Goal: Task Accomplishment & Management: Use online tool/utility

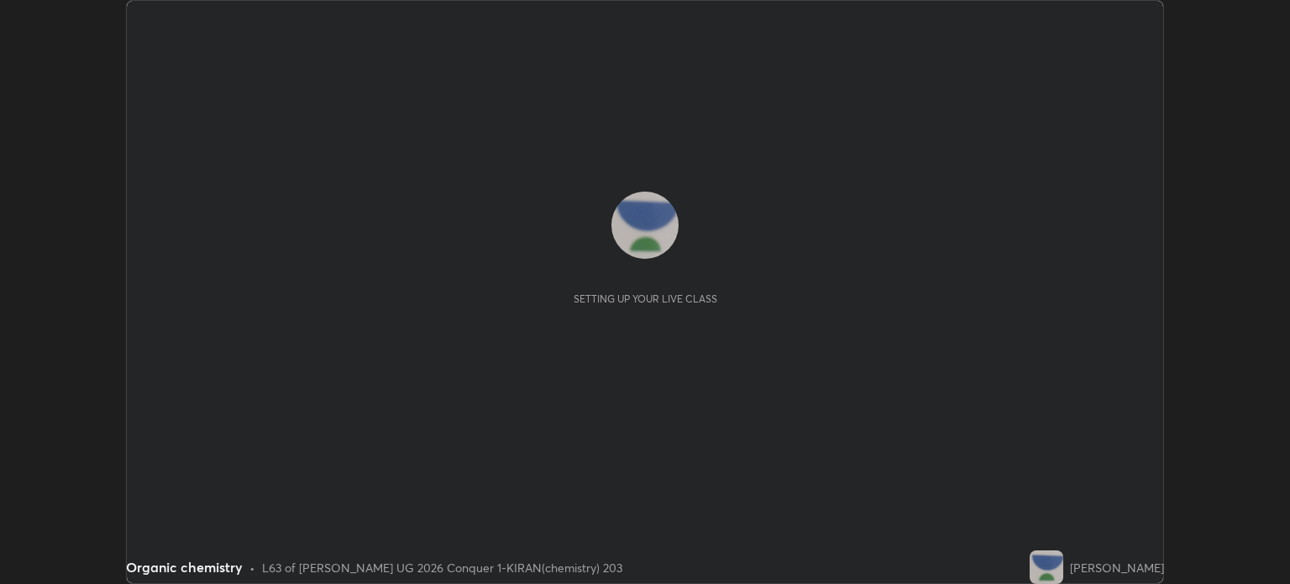
scroll to position [584, 1289]
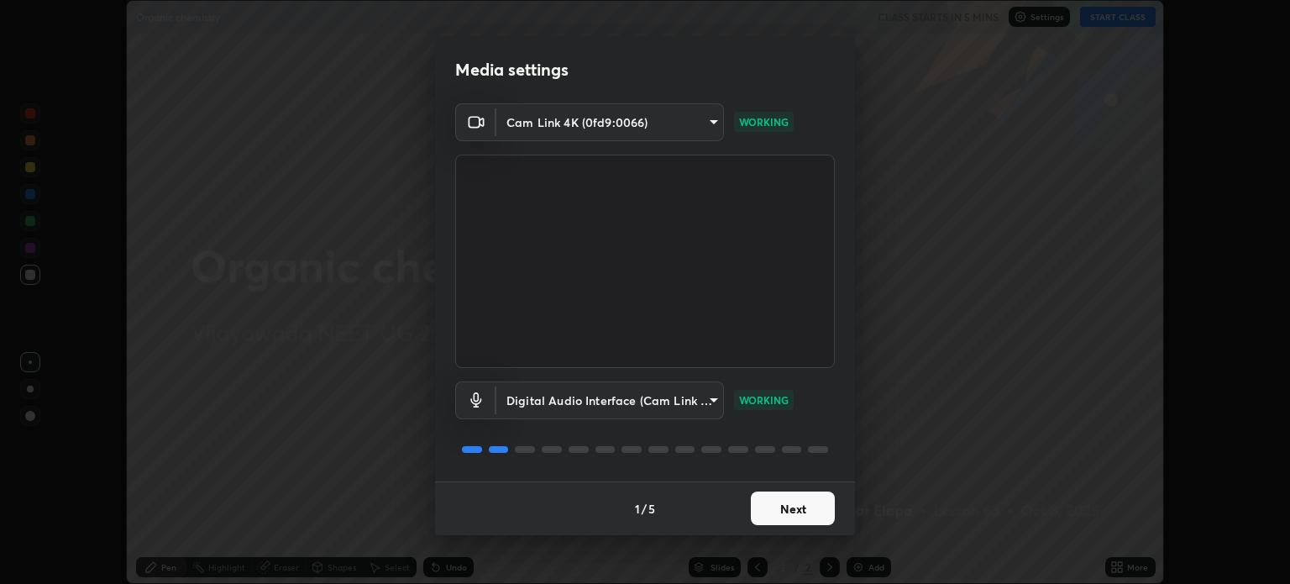
click at [818, 506] on button "Next" at bounding box center [793, 508] width 84 height 34
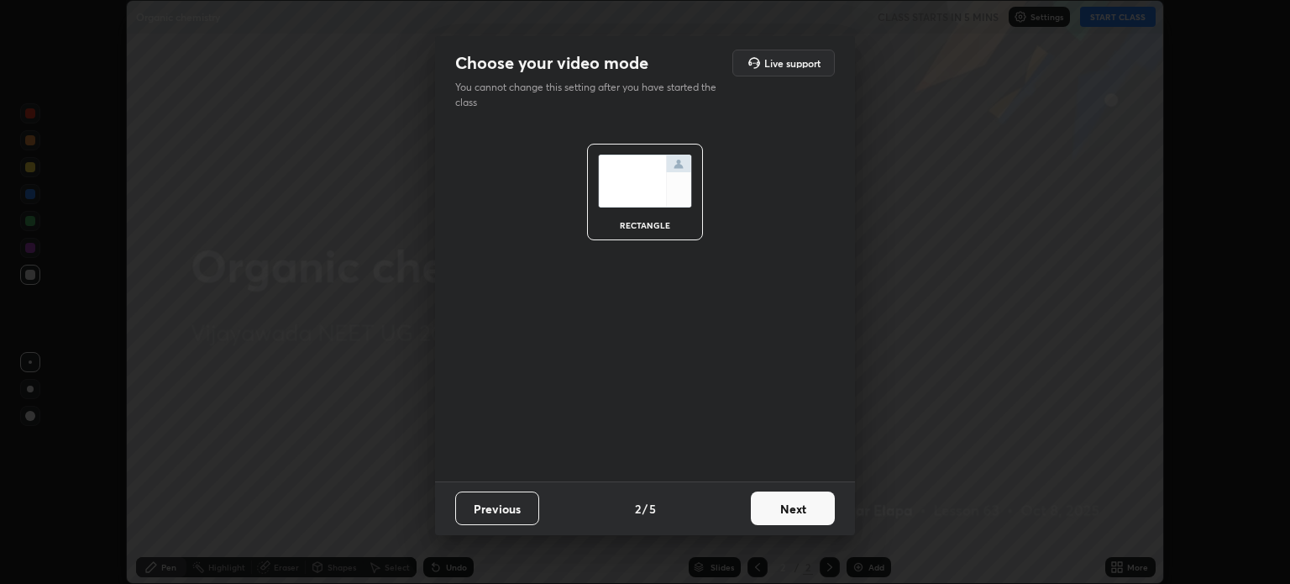
click at [815, 512] on button "Next" at bounding box center [793, 508] width 84 height 34
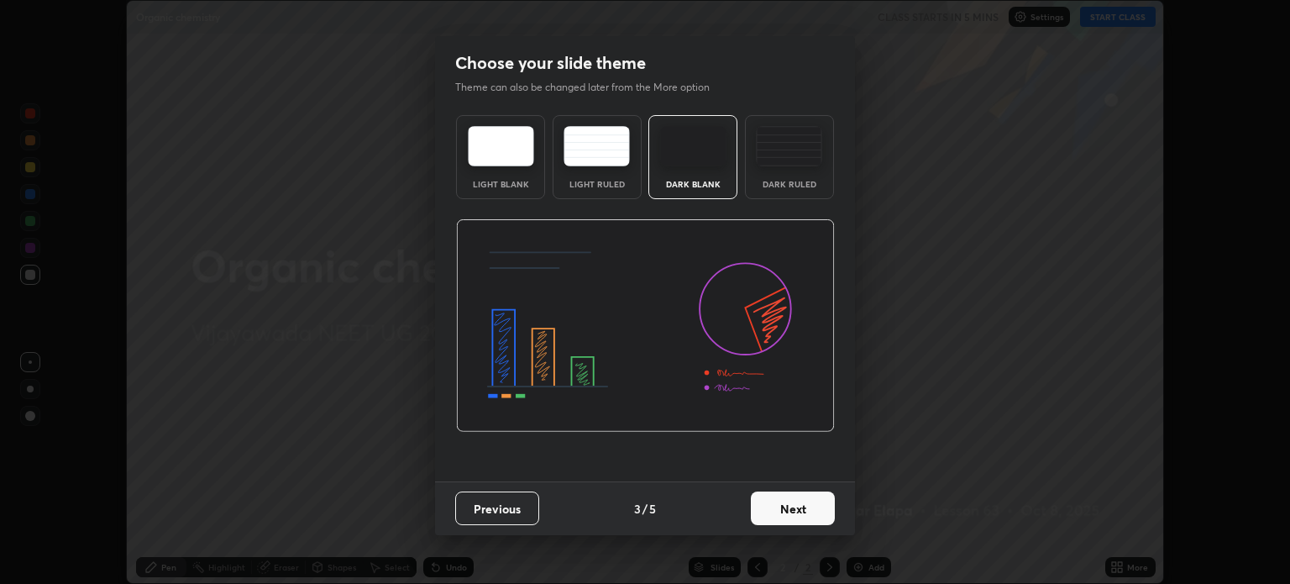
click at [831, 514] on button "Next" at bounding box center [793, 508] width 84 height 34
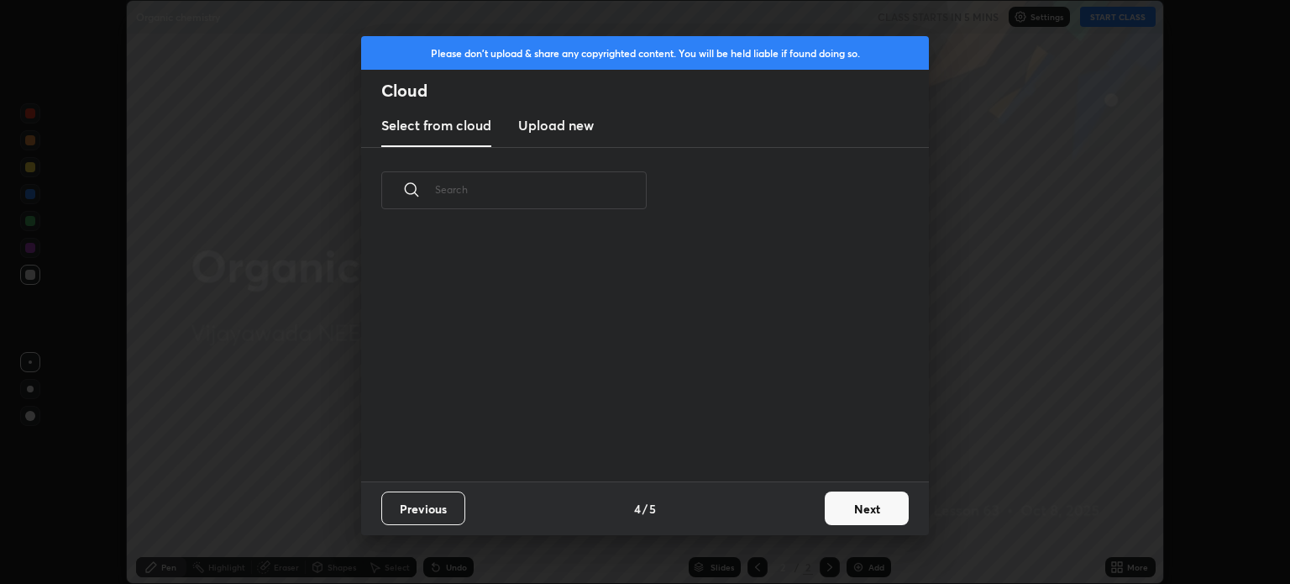
click at [863, 511] on button "Next" at bounding box center [867, 508] width 84 height 34
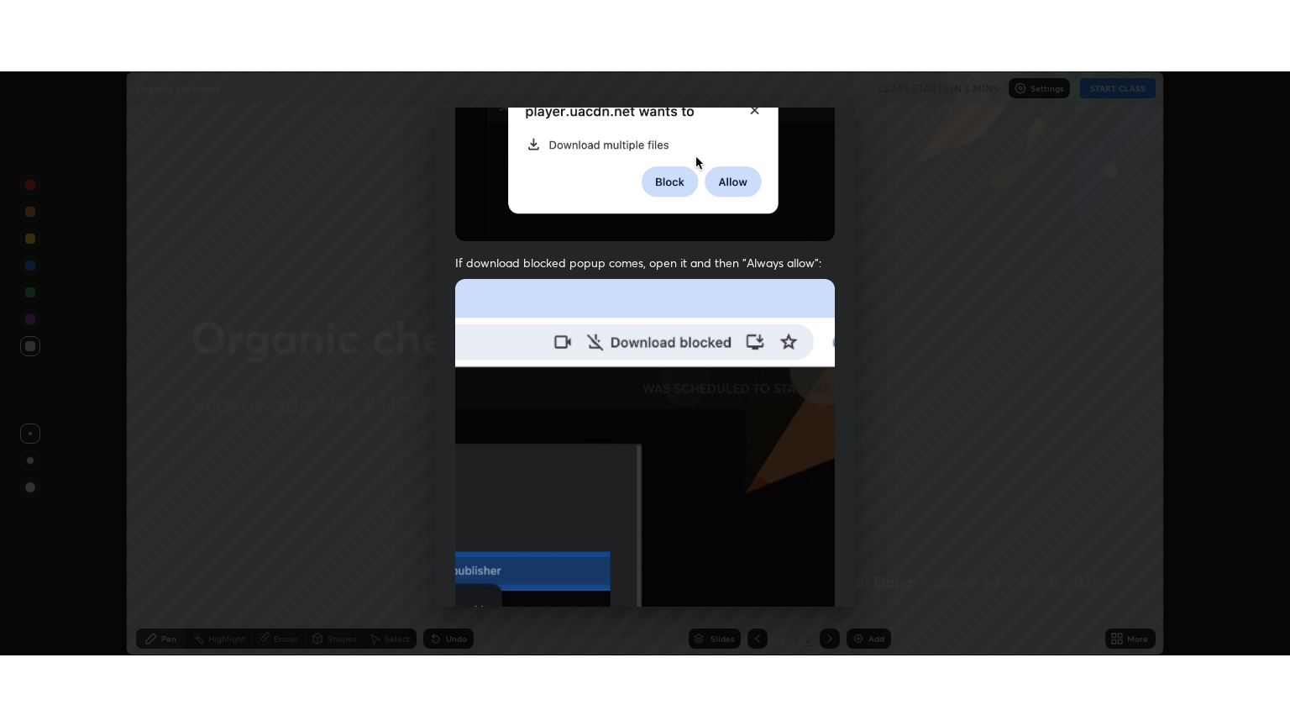
scroll to position [340, 0]
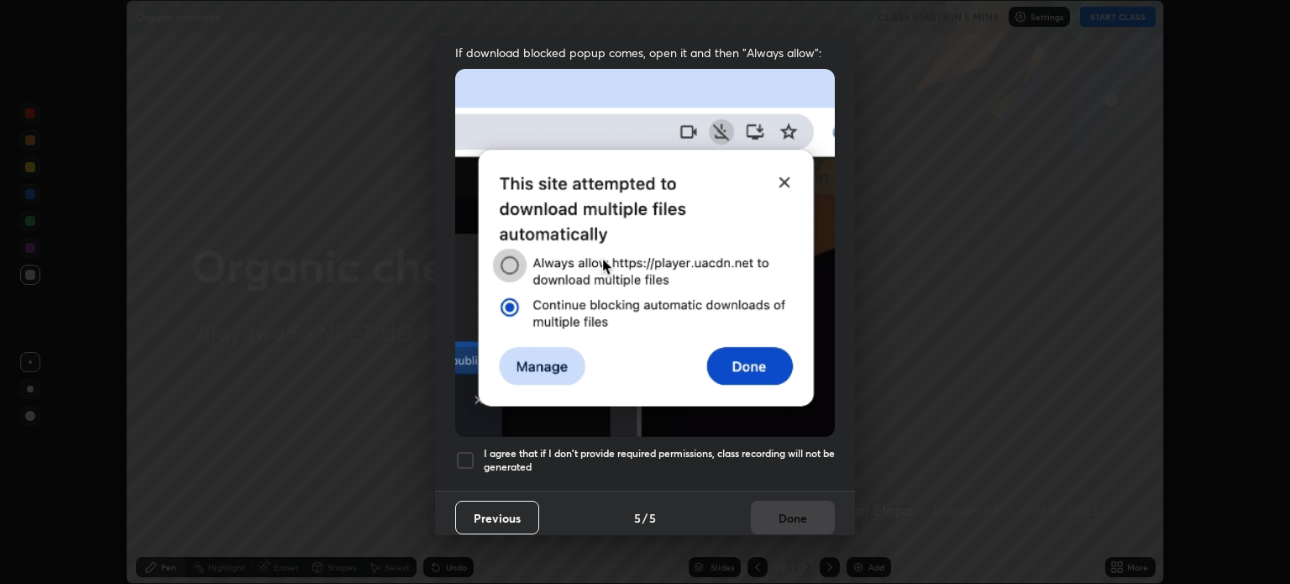
click at [469, 456] on div at bounding box center [465, 460] width 20 height 20
click at [796, 507] on button "Done" at bounding box center [793, 518] width 84 height 34
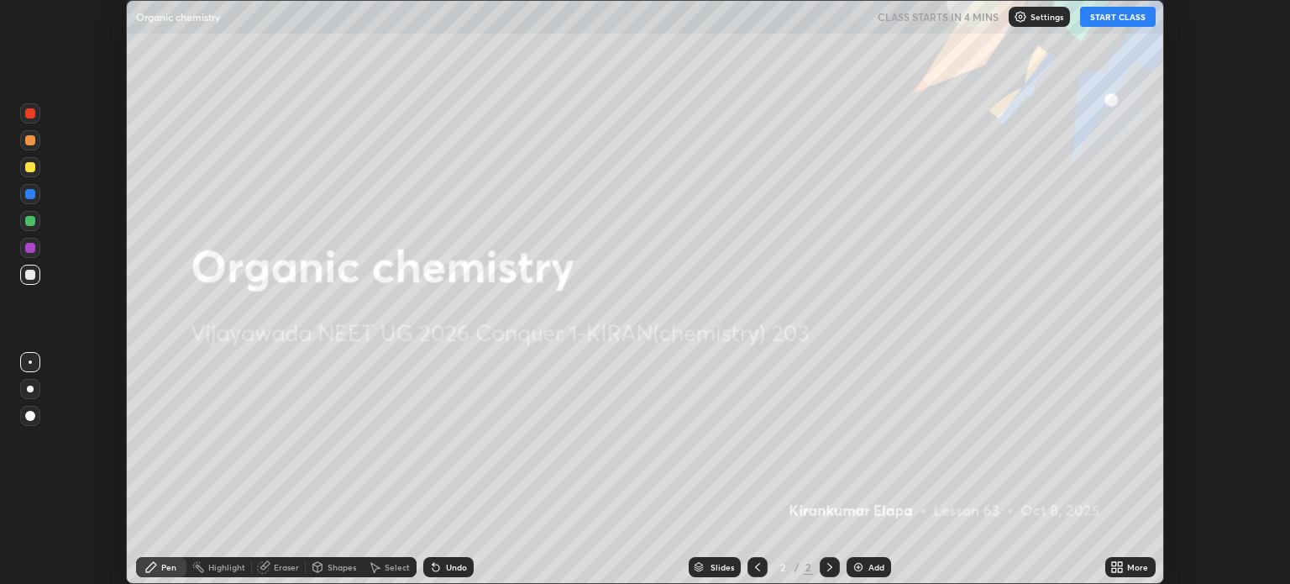
click at [1122, 21] on button "START CLASS" at bounding box center [1118, 17] width 76 height 20
click at [1116, 564] on icon at bounding box center [1114, 564] width 4 height 4
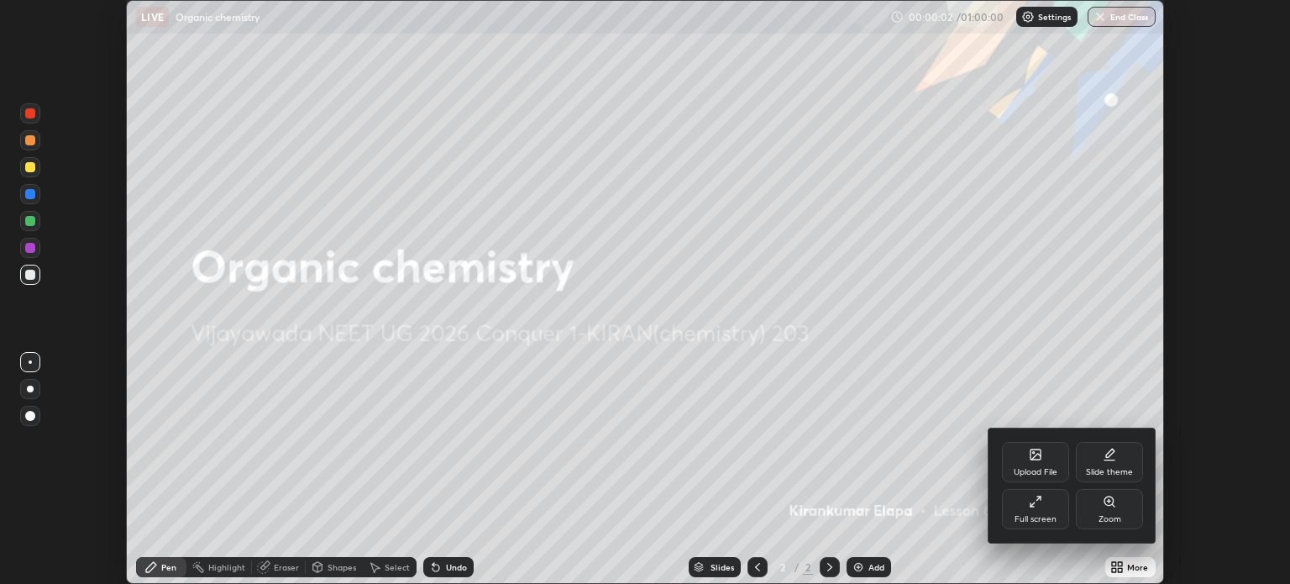
click at [1058, 508] on div "Full screen" at bounding box center [1035, 509] width 67 height 40
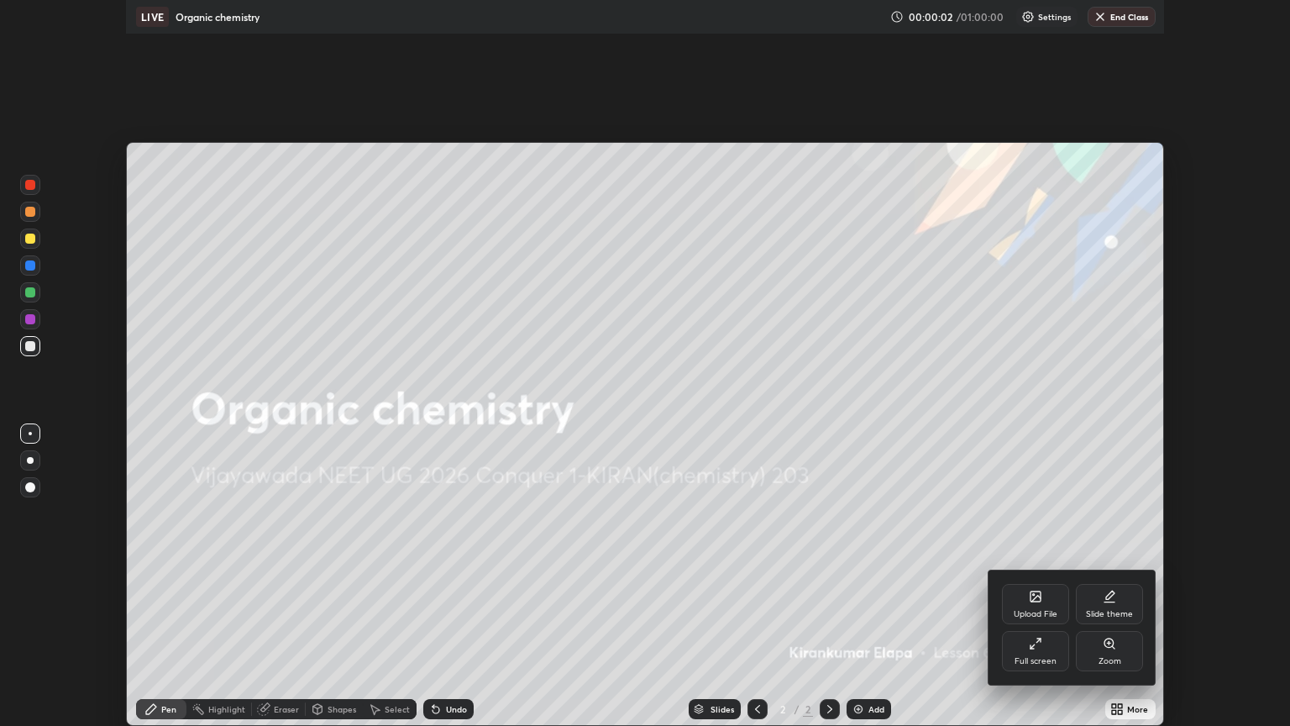
scroll to position [726, 1290]
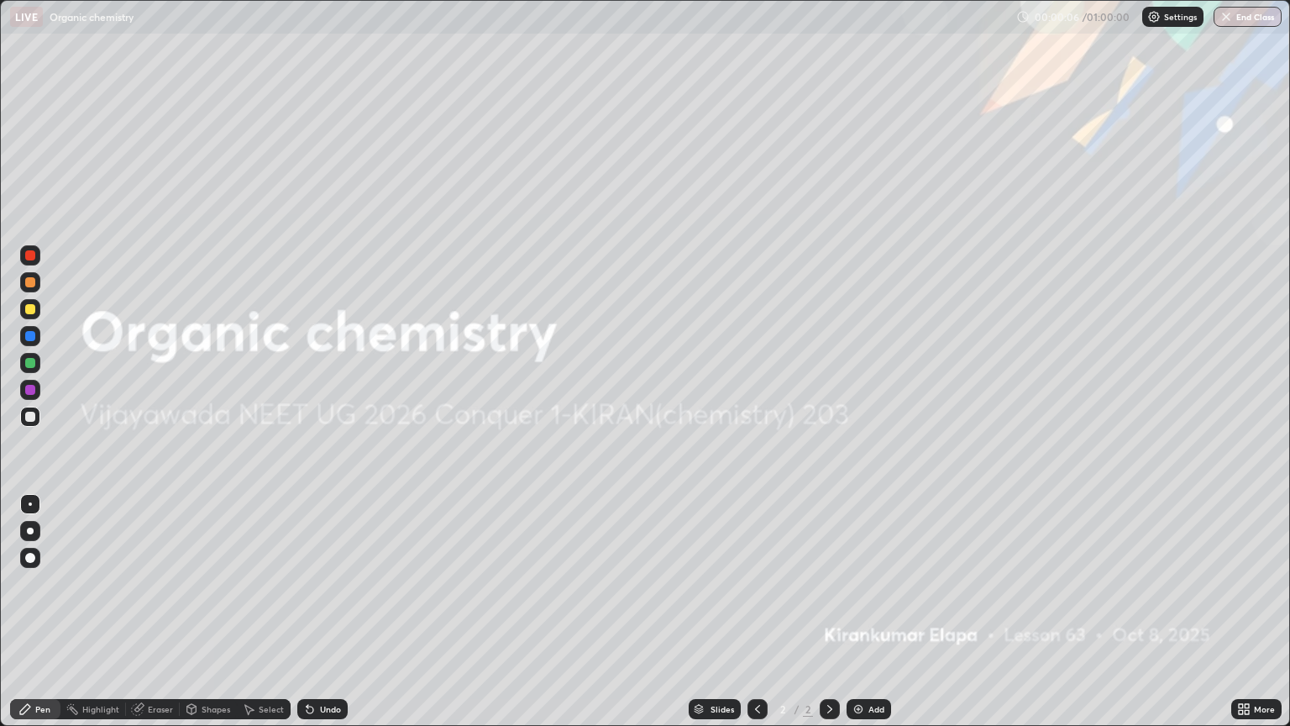
click at [37, 528] on div at bounding box center [30, 531] width 20 height 20
click at [858, 583] on div "Add" at bounding box center [869, 709] width 45 height 20
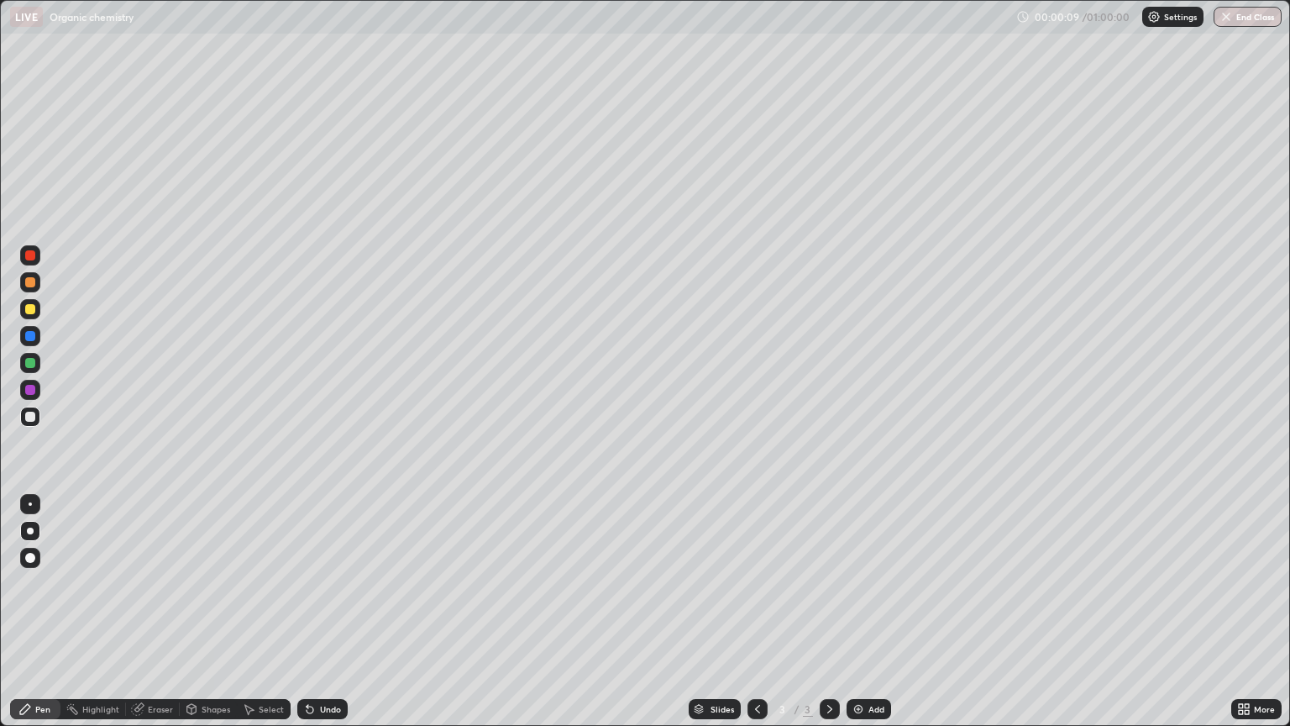
click at [30, 310] on div at bounding box center [30, 309] width 10 height 10
click at [34, 418] on div at bounding box center [30, 417] width 10 height 10
click at [863, 583] on img at bounding box center [858, 708] width 13 height 13
click at [32, 317] on div at bounding box center [30, 309] width 20 height 20
click at [31, 414] on div at bounding box center [30, 417] width 10 height 10
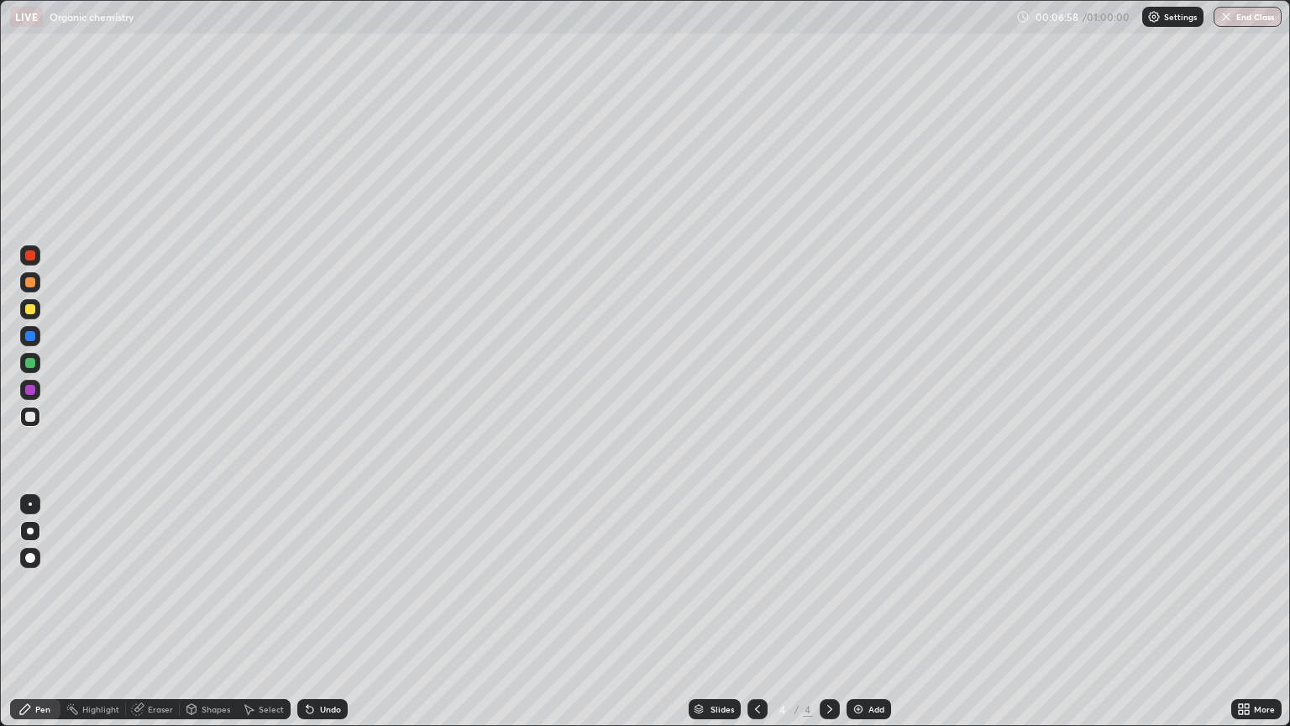
click at [868, 583] on div "Add" at bounding box center [876, 709] width 16 height 8
click at [30, 363] on div at bounding box center [30, 363] width 10 height 10
click at [30, 312] on div at bounding box center [30, 309] width 10 height 10
click at [29, 288] on div at bounding box center [30, 282] width 20 height 20
click at [857, 583] on img at bounding box center [858, 708] width 13 height 13
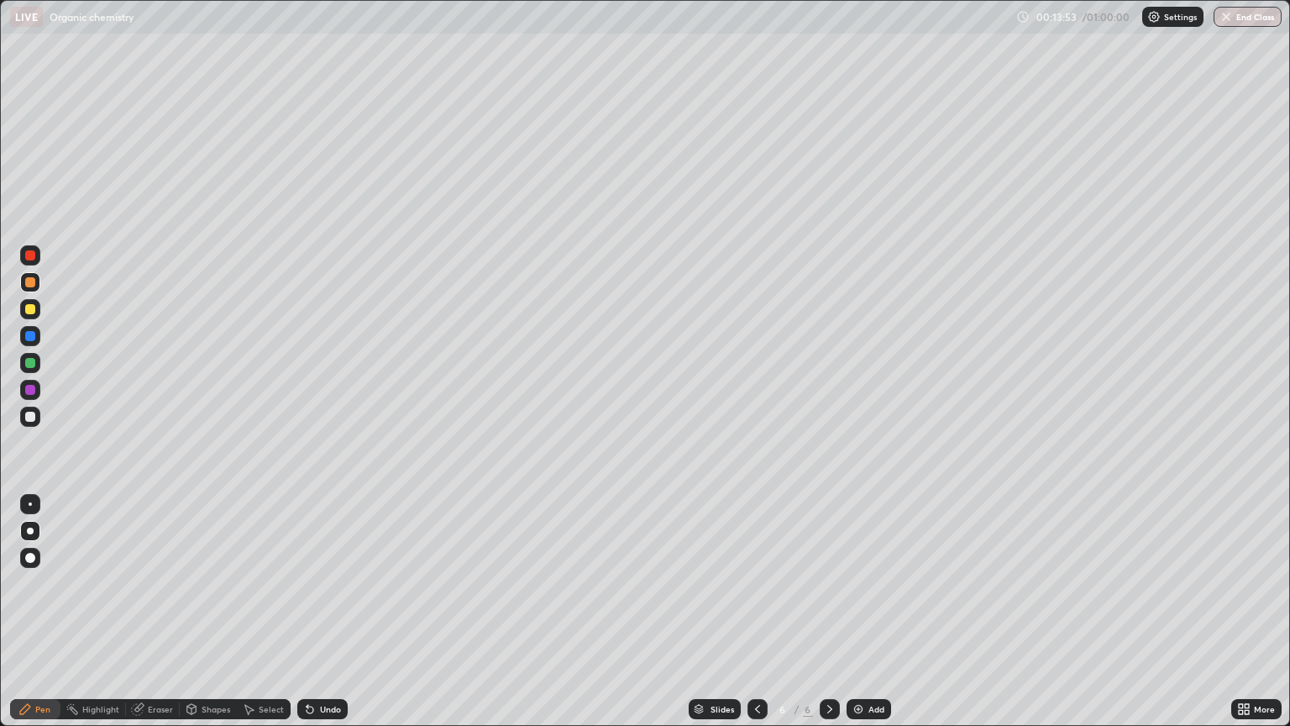
click at [38, 412] on div at bounding box center [30, 417] width 20 height 20
click at [30, 390] on div at bounding box center [30, 390] width 10 height 10
click at [35, 369] on div at bounding box center [30, 363] width 20 height 20
click at [320, 583] on div "Undo" at bounding box center [330, 709] width 21 height 8
click at [327, 583] on div "Undo" at bounding box center [330, 709] width 21 height 8
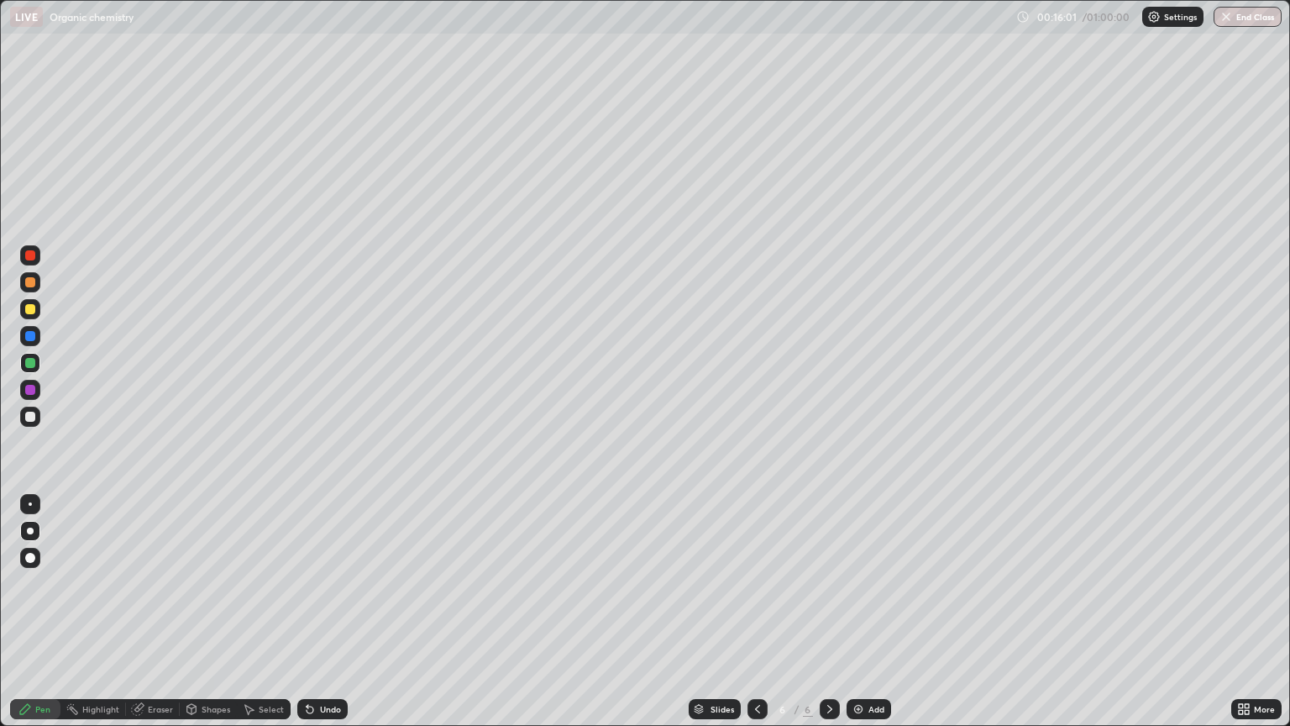
click at [753, 583] on div at bounding box center [757, 709] width 20 height 20
click at [755, 583] on icon at bounding box center [757, 708] width 13 height 13
click at [756, 583] on icon at bounding box center [757, 708] width 13 height 13
click at [757, 583] on icon at bounding box center [757, 709] width 5 height 8
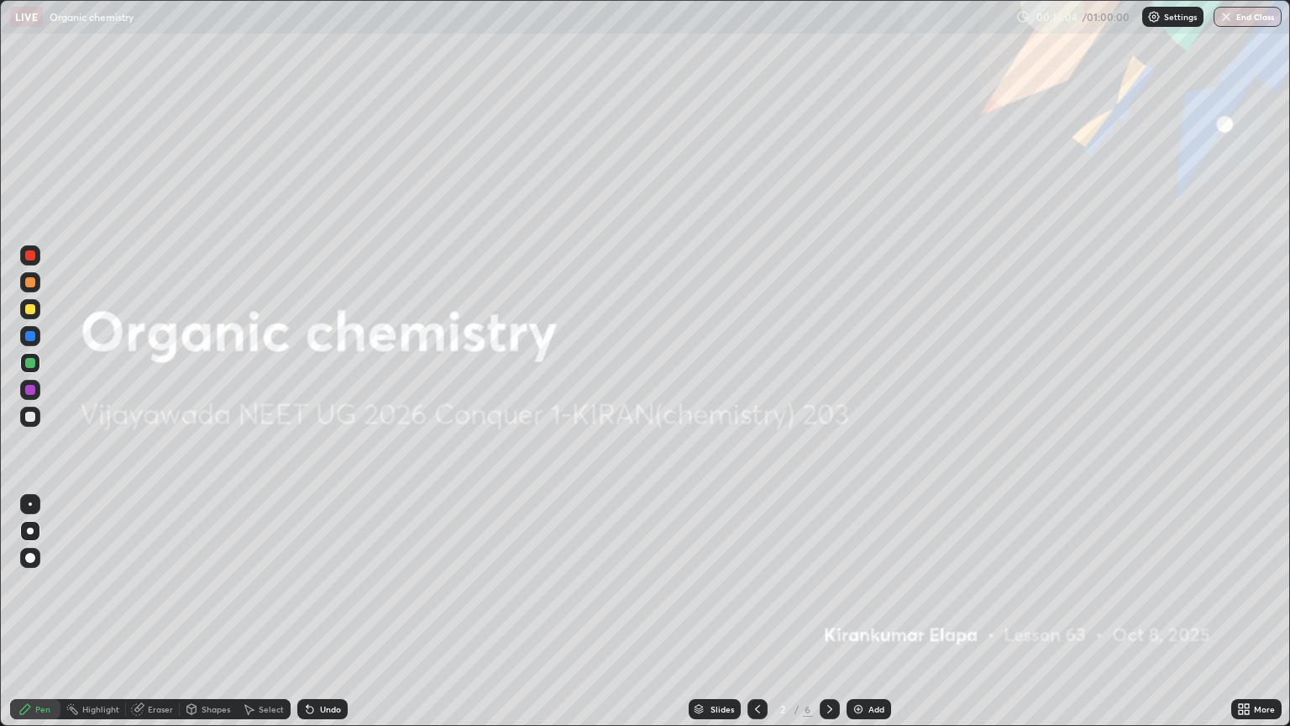
click at [828, 583] on icon at bounding box center [829, 708] width 13 height 13
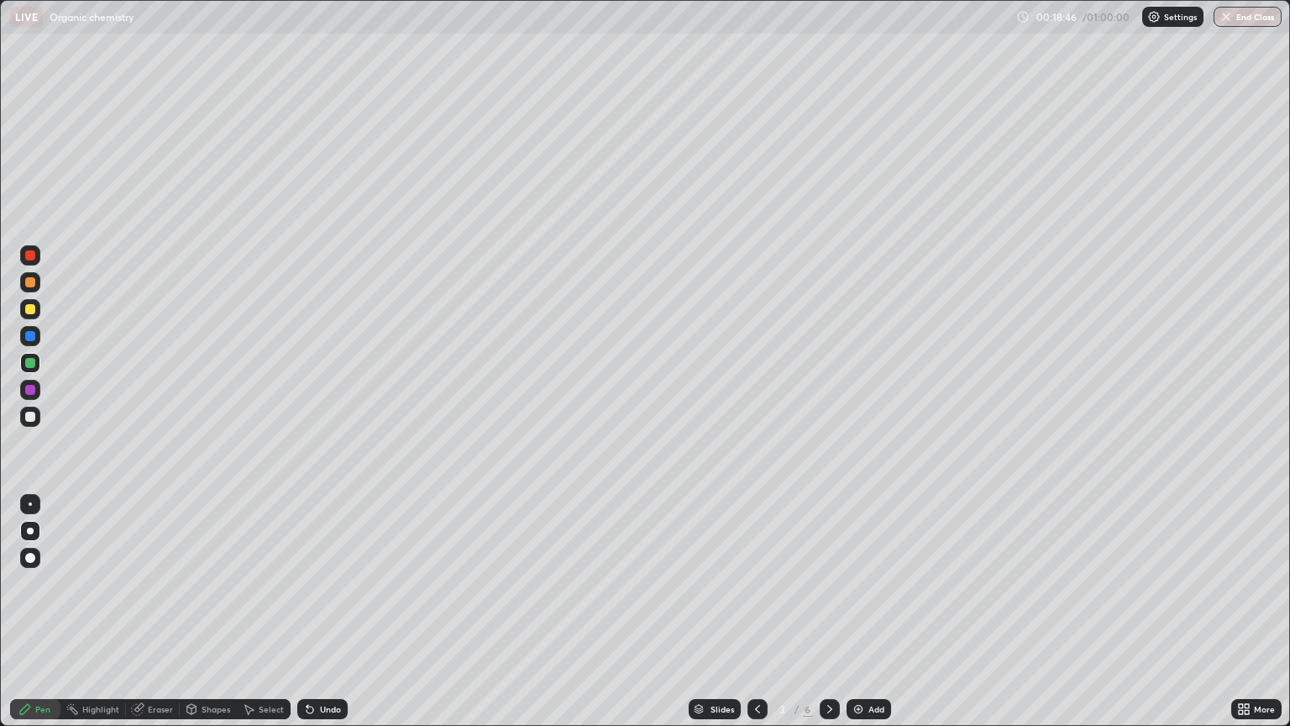
click at [828, 583] on icon at bounding box center [829, 708] width 13 height 13
click at [830, 583] on icon at bounding box center [829, 708] width 13 height 13
click at [828, 583] on icon at bounding box center [829, 708] width 13 height 13
click at [874, 583] on div "Add" at bounding box center [876, 709] width 16 height 8
click at [322, 583] on div "Undo" at bounding box center [330, 709] width 21 height 8
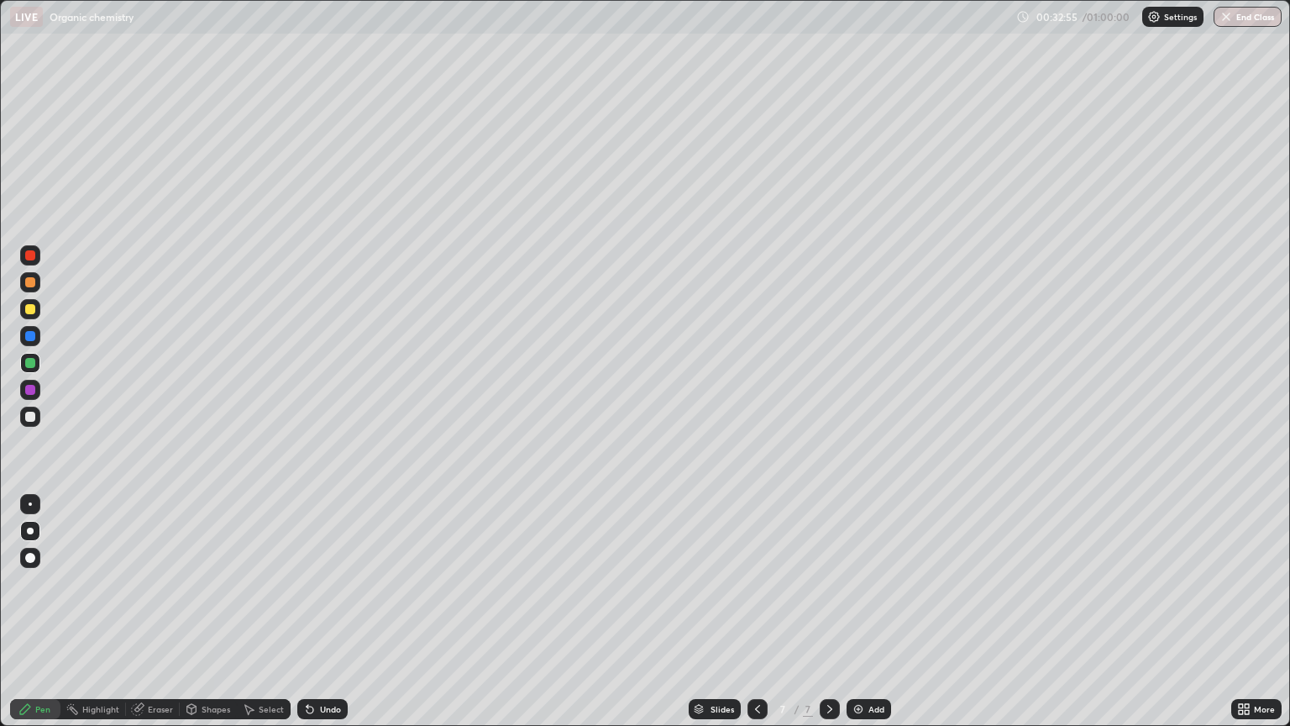
click at [322, 583] on div "Undo" at bounding box center [330, 709] width 21 height 8
click at [868, 583] on div "Add" at bounding box center [876, 709] width 16 height 8
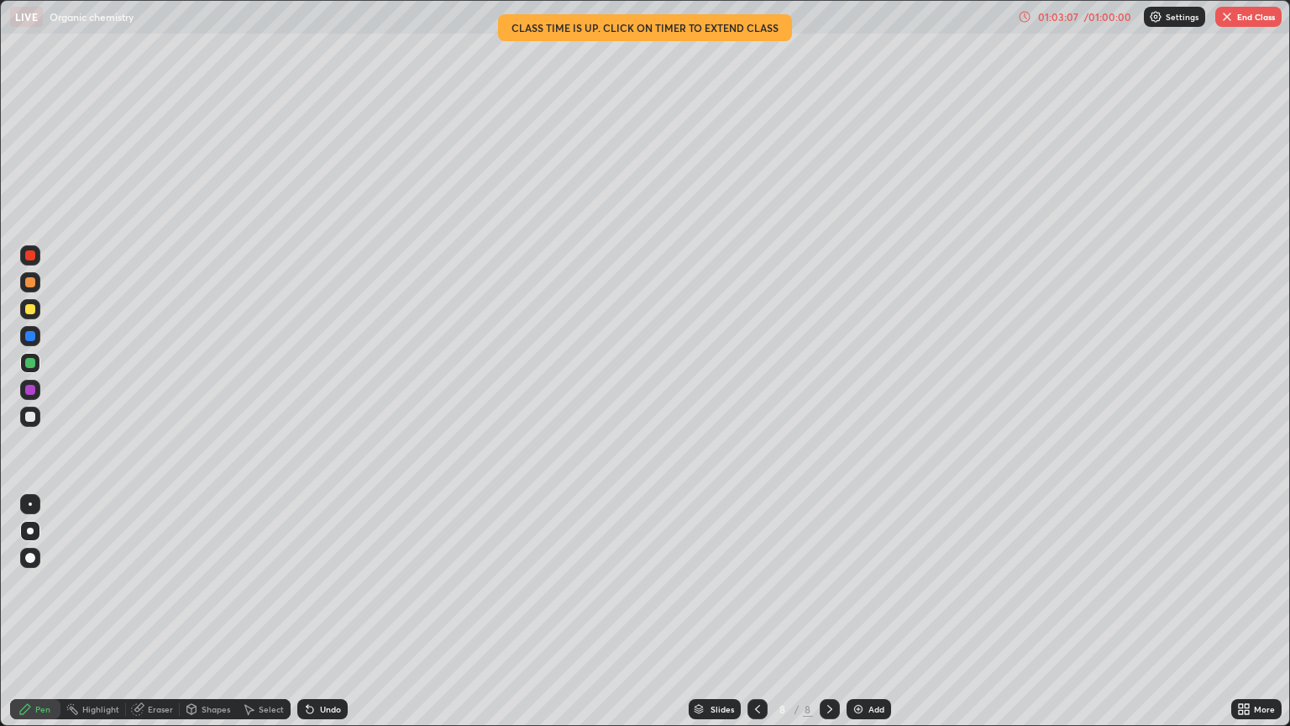
click at [1255, 26] on button "End Class" at bounding box center [1248, 17] width 66 height 20
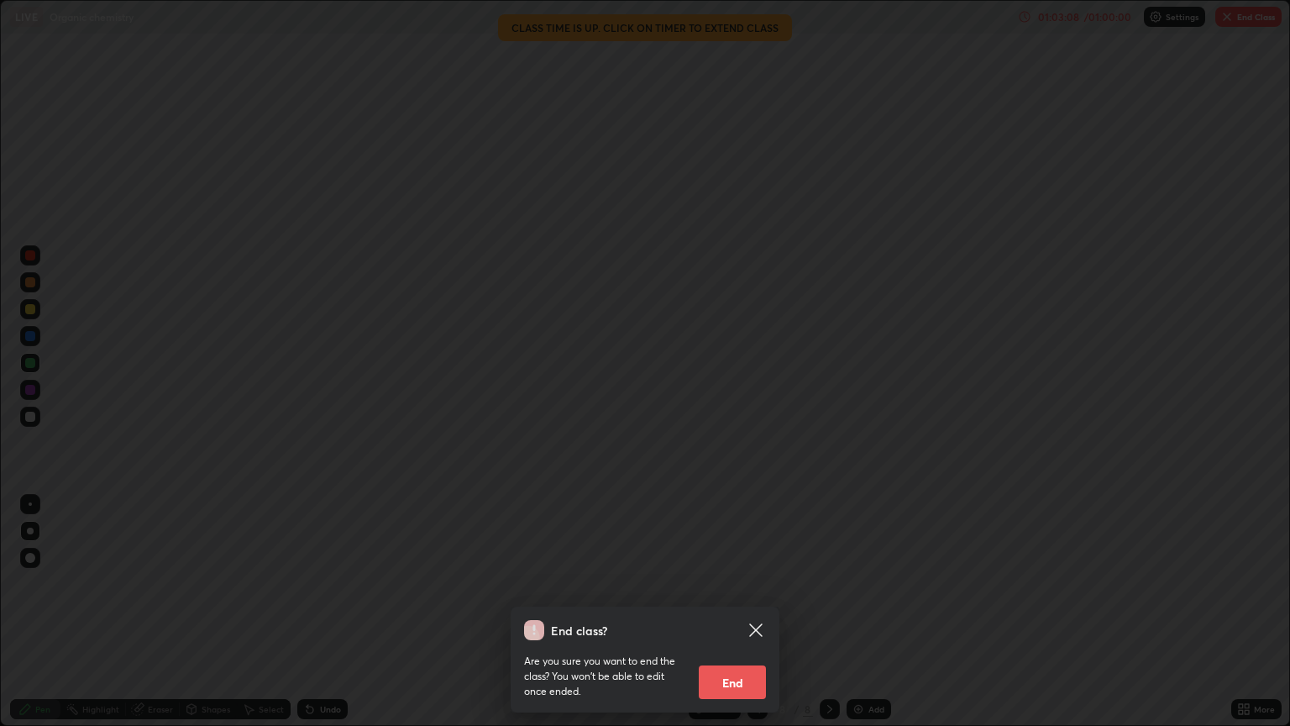
click at [742, 583] on button "End" at bounding box center [732, 682] width 67 height 34
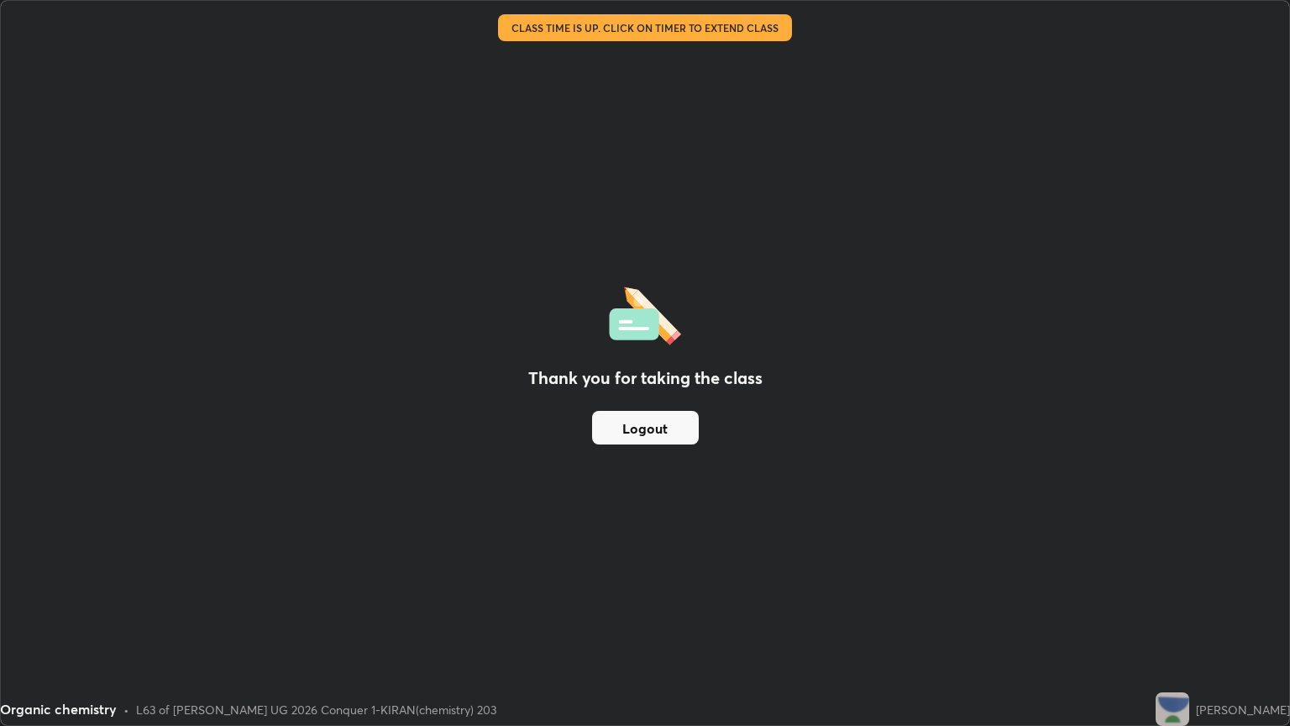
click at [673, 433] on button "Logout" at bounding box center [645, 428] width 107 height 34
